Goal: Task Accomplishment & Management: Manage account settings

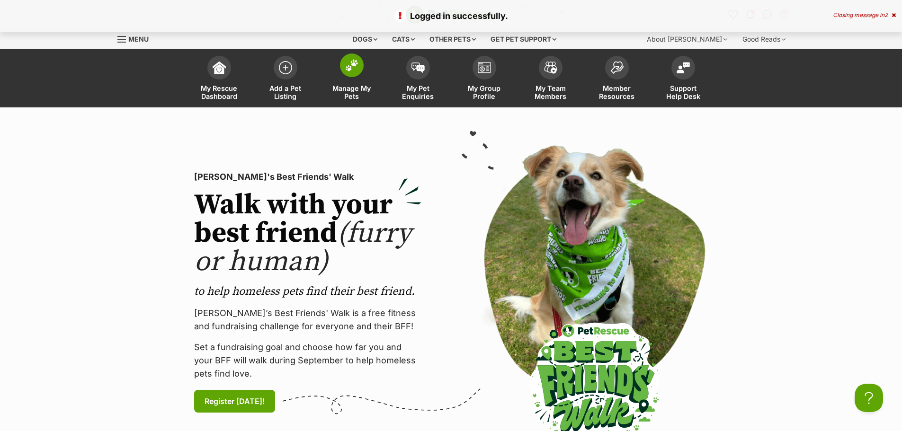
click at [354, 83] on link "Manage My Pets" at bounding box center [352, 79] width 66 height 56
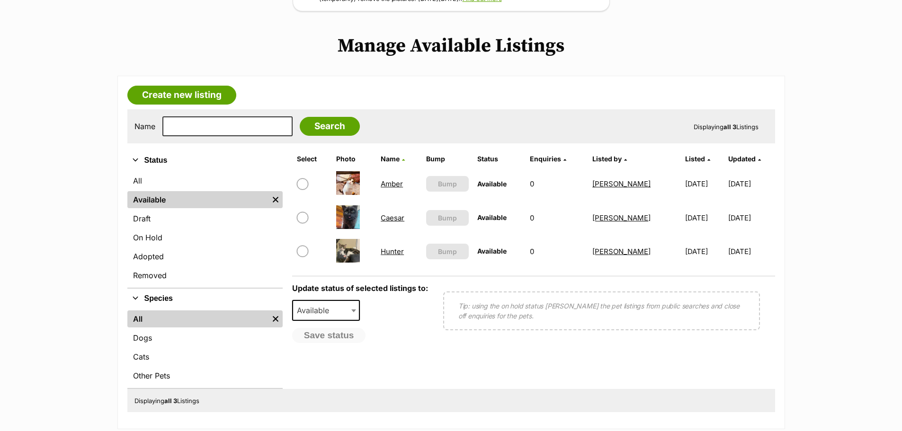
scroll to position [174, 0]
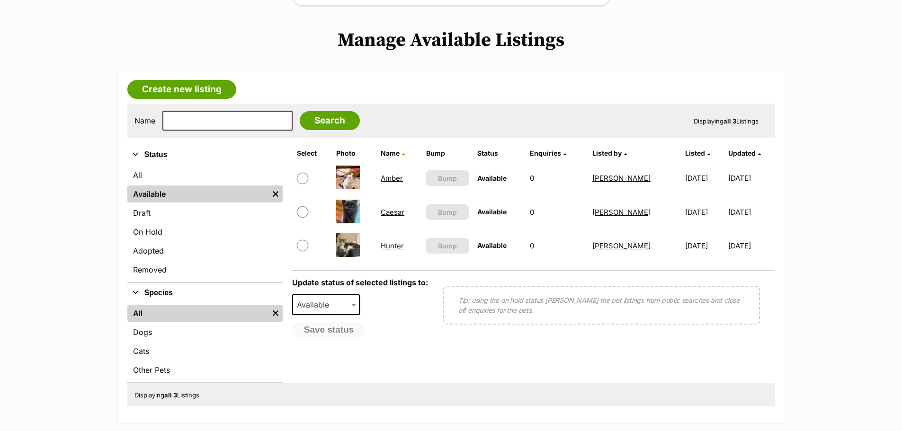
click at [351, 207] on img at bounding box center [348, 212] width 24 height 24
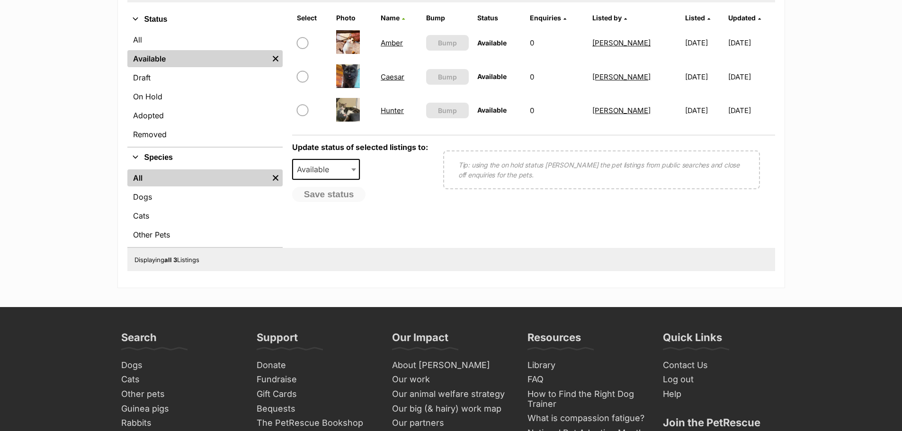
scroll to position [276, 0]
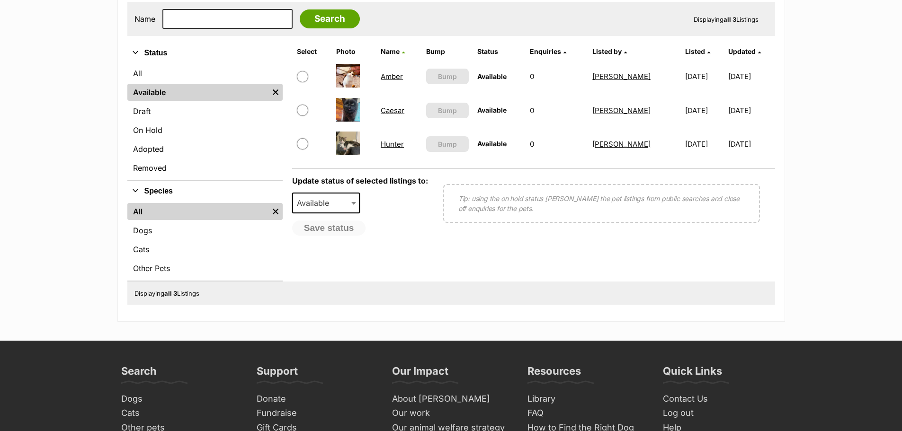
click at [394, 111] on link "Caesar" at bounding box center [393, 110] width 24 height 9
